Goal: Task Accomplishment & Management: Complete application form

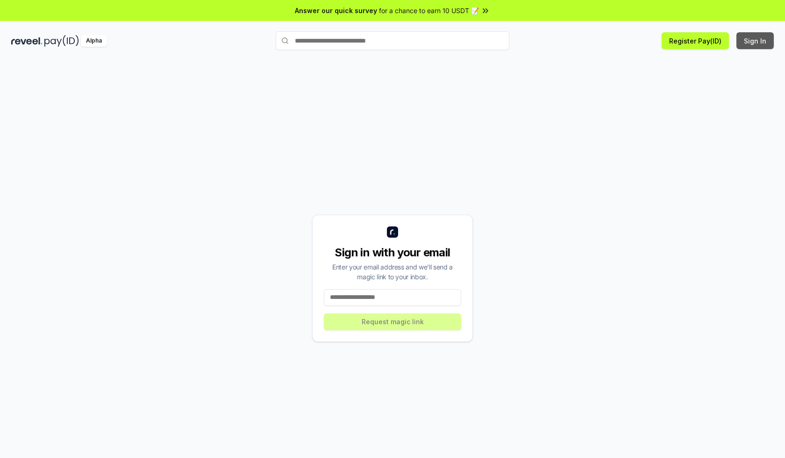
click at [756, 41] on button "Sign In" at bounding box center [755, 40] width 37 height 17
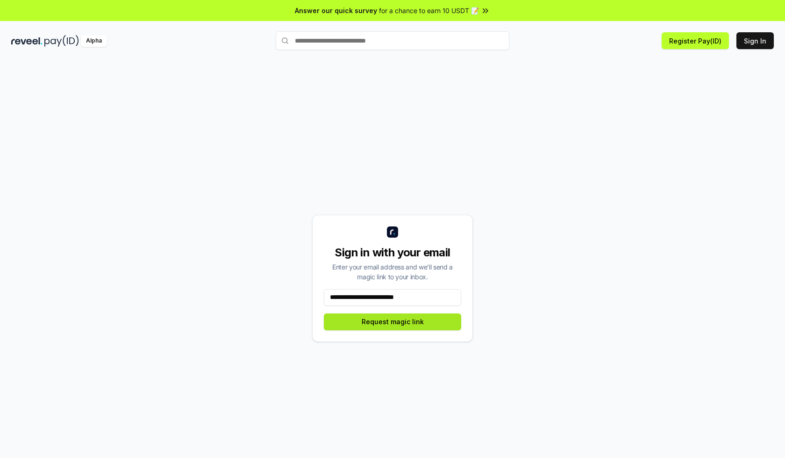
type input "**********"
click at [393, 321] on button "Request magic link" at bounding box center [392, 321] width 137 height 17
